Goal: Transaction & Acquisition: Purchase product/service

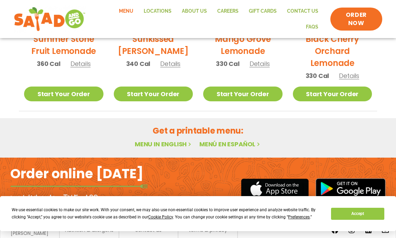
scroll to position [422, 0]
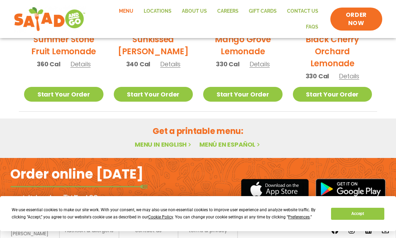
click at [176, 140] on link "Menu in English" at bounding box center [164, 144] width 58 height 9
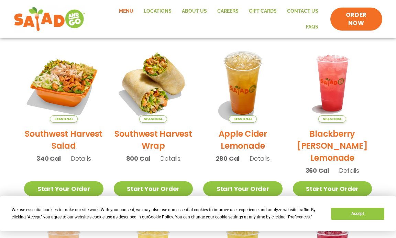
scroll to position [0, 0]
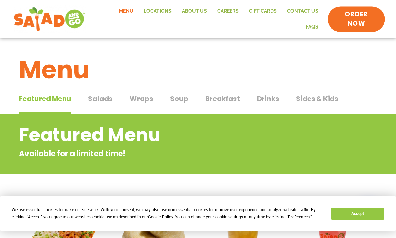
click at [345, 20] on span "ORDER NOW" at bounding box center [356, 19] width 42 height 18
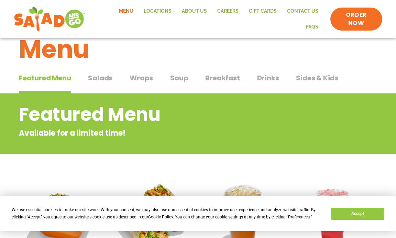
scroll to position [18, 0]
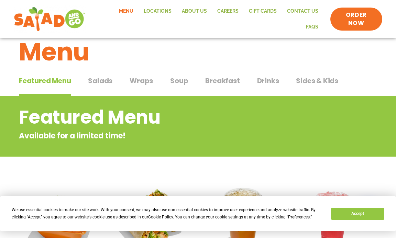
click at [138, 78] on span "Wraps" at bounding box center [141, 81] width 23 height 10
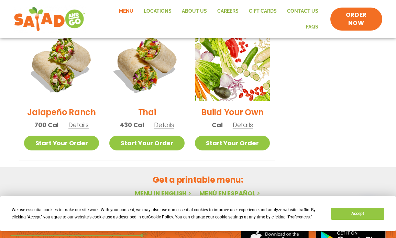
scroll to position [519, 0]
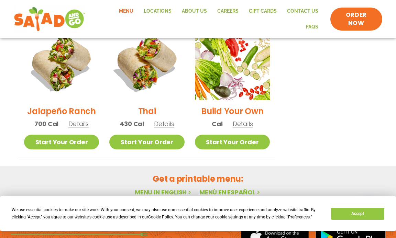
click at [237, 105] on h2 "Build Your Own" at bounding box center [232, 111] width 63 height 12
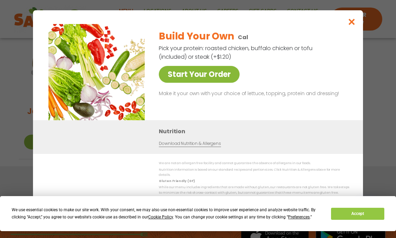
click at [193, 80] on link "Start Your Order" at bounding box center [199, 74] width 81 height 17
